Goal: Task Accomplishment & Management: Manage account settings

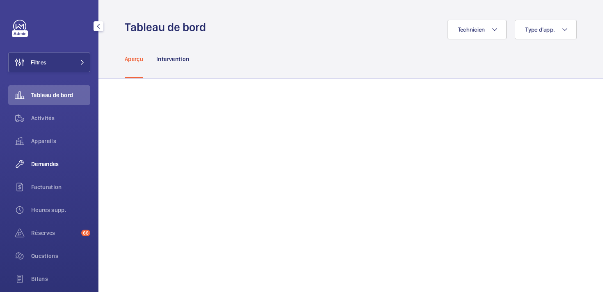
click at [56, 164] on span "Demandes" at bounding box center [60, 164] width 59 height 8
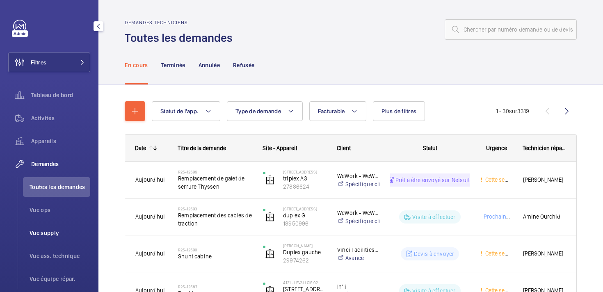
click at [54, 232] on span "Vue supply" at bounding box center [60, 233] width 61 height 8
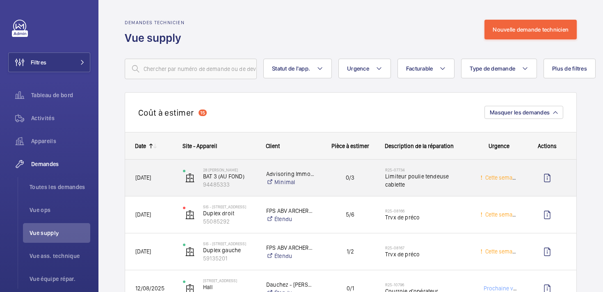
click at [156, 188] on div "[DATE]" at bounding box center [149, 178] width 47 height 26
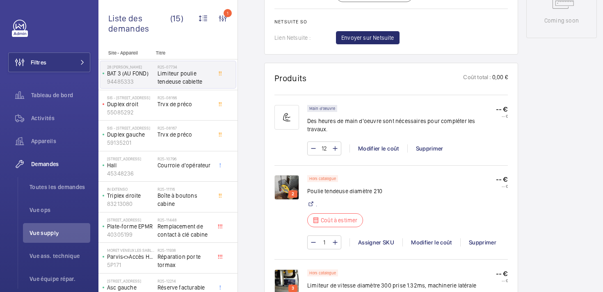
scroll to position [475, 0]
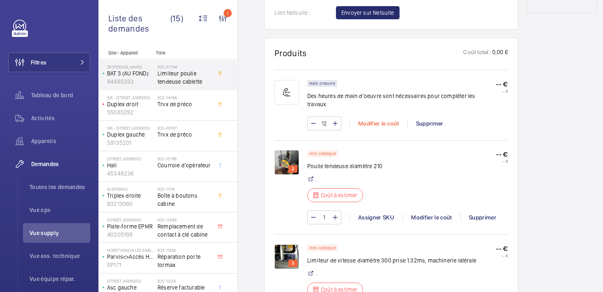
click at [370, 119] on div "Modifier le coût" at bounding box center [379, 123] width 58 height 8
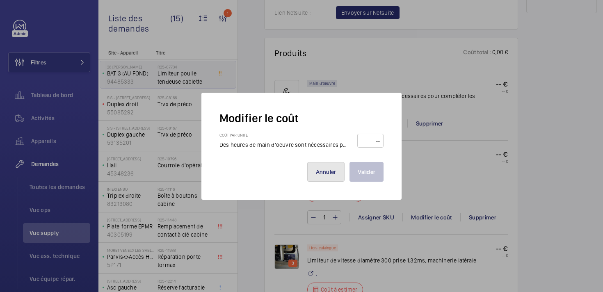
click at [329, 172] on button "Annuler" at bounding box center [326, 172] width 38 height 20
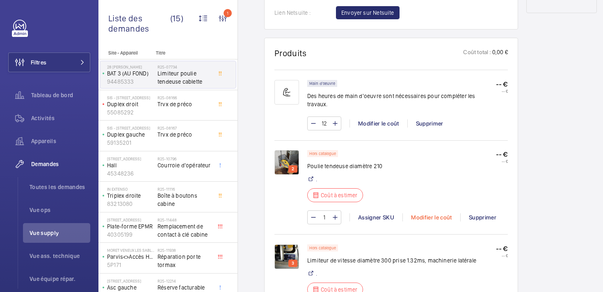
click at [429, 213] on div "Modifier le coût" at bounding box center [431, 217] width 58 height 8
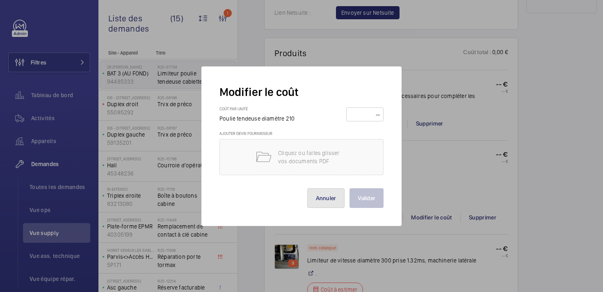
click at [314, 193] on button "Annuler" at bounding box center [326, 198] width 38 height 20
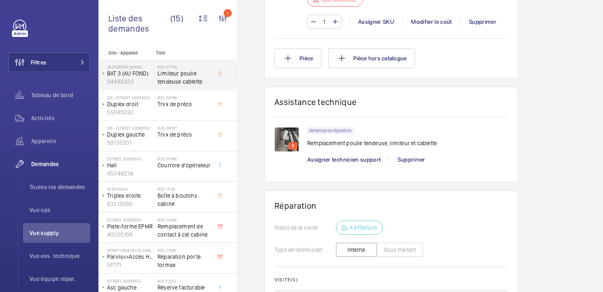
scroll to position [861, 0]
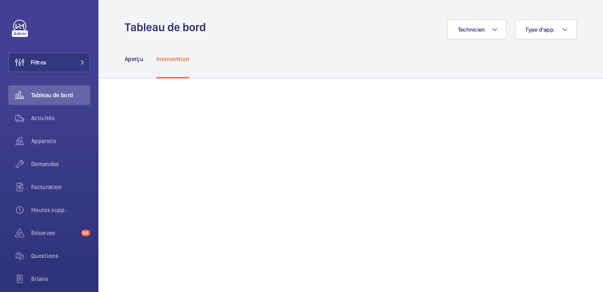
scroll to position [786, 0]
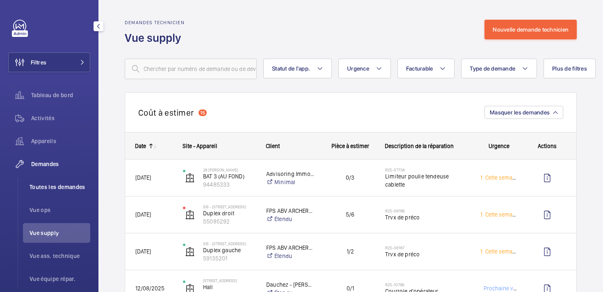
click at [50, 185] on span "Toutes les demandes" at bounding box center [60, 187] width 61 height 8
